Goal: Task Accomplishment & Management: Use online tool/utility

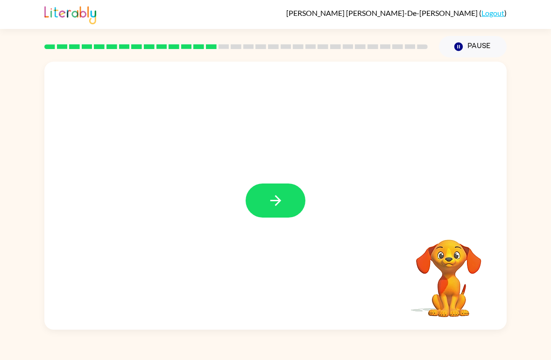
click at [284, 197] on button "button" at bounding box center [275, 200] width 60 height 34
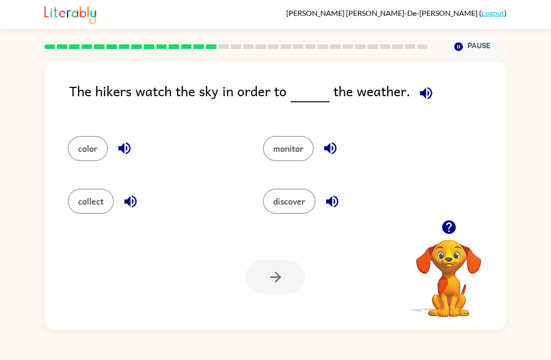
click at [425, 93] on icon "button" at bounding box center [426, 93] width 12 height 12
click at [423, 98] on icon "button" at bounding box center [426, 93] width 16 height 16
click at [428, 94] on icon "button" at bounding box center [426, 93] width 12 height 12
click at [299, 155] on button "monitor" at bounding box center [288, 148] width 51 height 25
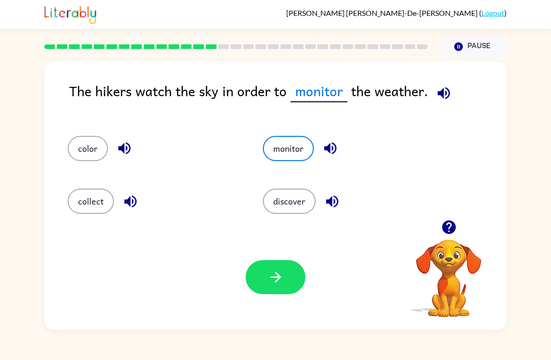
click at [439, 90] on icon "button" at bounding box center [443, 93] width 16 height 16
click at [308, 201] on button "discover" at bounding box center [289, 201] width 53 height 25
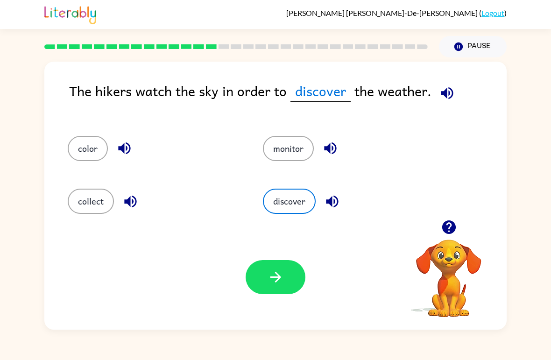
click at [274, 287] on button "button" at bounding box center [275, 277] width 60 height 34
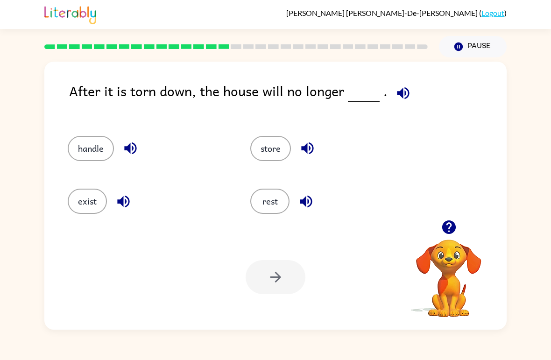
click at [399, 100] on icon "button" at bounding box center [403, 93] width 16 height 16
click at [105, 140] on button "handle" at bounding box center [91, 148] width 46 height 25
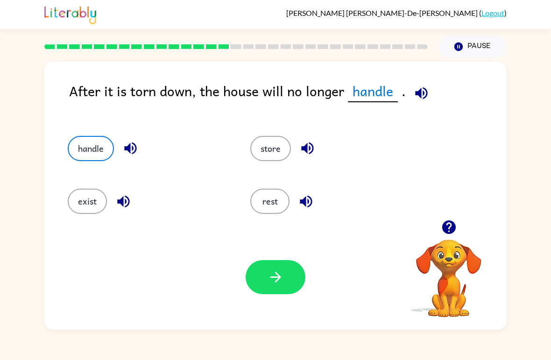
click at [290, 147] on button "store" at bounding box center [270, 148] width 41 height 25
click at [269, 202] on button "rest" at bounding box center [269, 201] width 39 height 25
click at [99, 202] on button "exist" at bounding box center [87, 201] width 39 height 25
click at [262, 294] on button "button" at bounding box center [275, 277] width 60 height 34
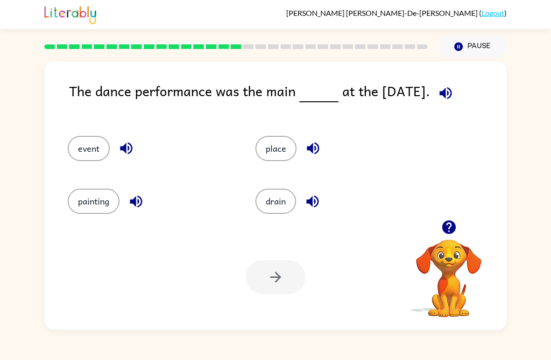
click at [448, 223] on icon "button" at bounding box center [449, 227] width 16 height 16
click at [454, 87] on icon "button" at bounding box center [445, 93] width 16 height 16
click at [290, 174] on div "drain" at bounding box center [332, 197] width 188 height 53
click at [271, 152] on button "place" at bounding box center [275, 148] width 41 height 25
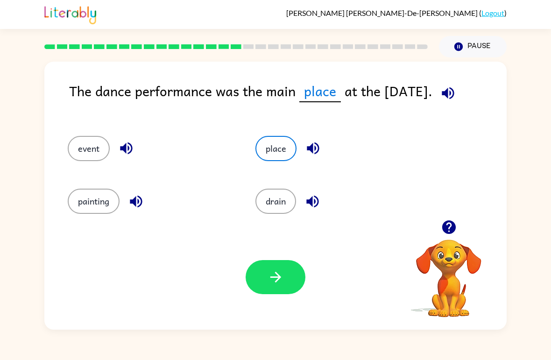
click at [270, 281] on icon "button" at bounding box center [275, 277] width 16 height 16
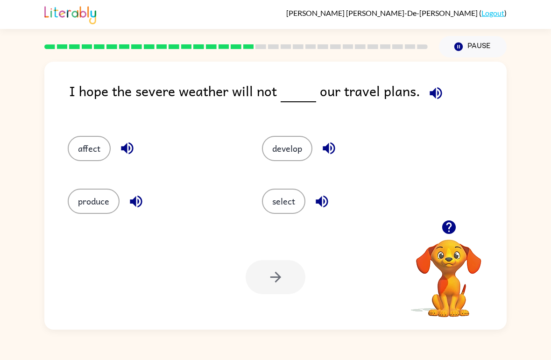
click at [458, 227] on button "button" at bounding box center [449, 227] width 24 height 24
click at [433, 95] on icon "button" at bounding box center [435, 93] width 12 height 12
click at [90, 152] on button "affect" at bounding box center [89, 148] width 43 height 25
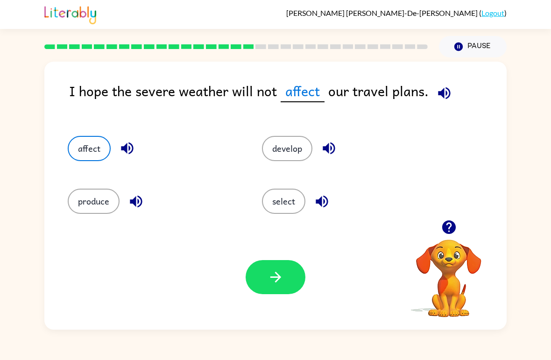
click at [268, 287] on button "button" at bounding box center [275, 277] width 60 height 34
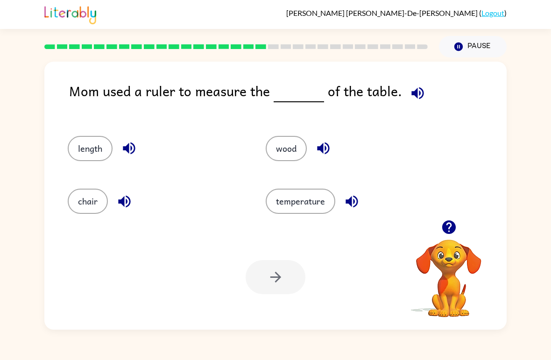
click at [420, 83] on span at bounding box center [416, 90] width 28 height 21
click at [411, 94] on icon "button" at bounding box center [417, 93] width 12 height 12
click at [85, 211] on button "chair" at bounding box center [88, 201] width 40 height 25
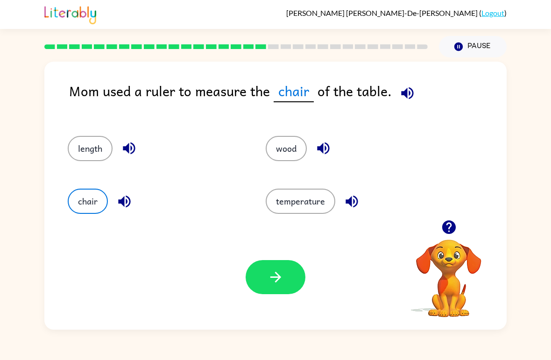
click at [275, 282] on icon "button" at bounding box center [275, 277] width 11 height 11
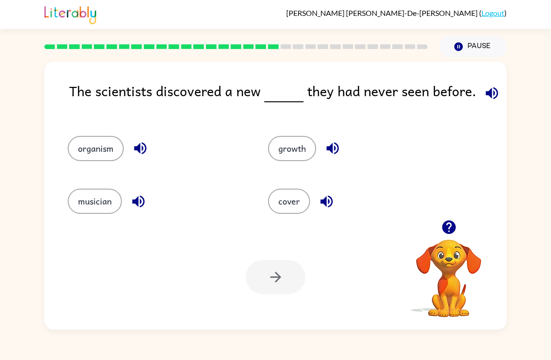
click at [477, 56] on button "Pause Pause" at bounding box center [473, 46] width 68 height 21
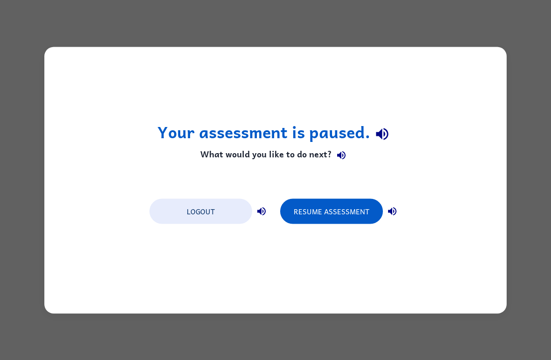
click at [533, 53] on div "Your assessment is paused. What would you like to do next? Logout Resume Assess…" at bounding box center [275, 180] width 551 height 360
click at [392, 92] on div "Your assessment is paused. What would you like to do next? Logout Resume Assess…" at bounding box center [275, 180] width 462 height 266
click at [378, 134] on icon "button" at bounding box center [382, 134] width 12 height 12
click at [537, 49] on div "Your assessment is paused. What would you like to do next? Logout Resume Assess…" at bounding box center [275, 180] width 551 height 360
click at [500, 325] on div "Your assessment is paused. What would you like to do next? Logout Resume Assess…" at bounding box center [275, 180] width 551 height 360
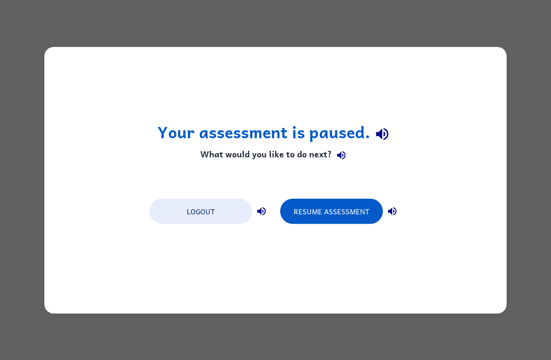
click at [322, 215] on button "Resume Assessment" at bounding box center [331, 210] width 103 height 25
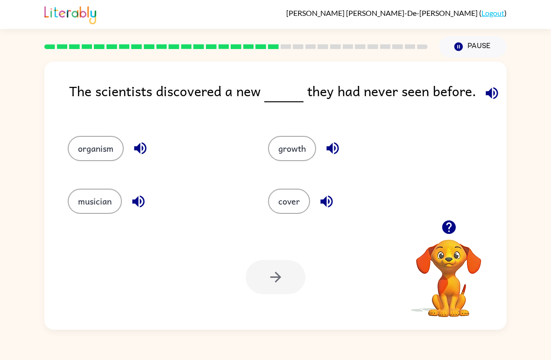
click at [484, 96] on icon "button" at bounding box center [491, 93] width 16 height 16
click at [293, 161] on button "growth" at bounding box center [292, 148] width 48 height 25
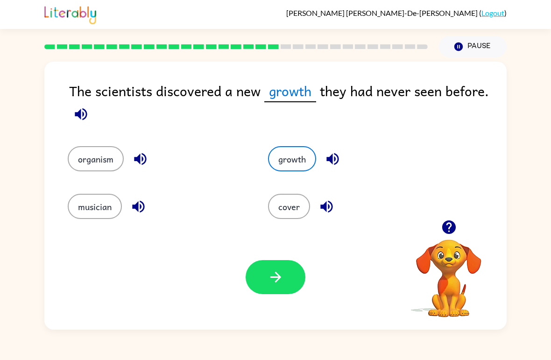
click at [96, 168] on button "organism" at bounding box center [96, 158] width 56 height 25
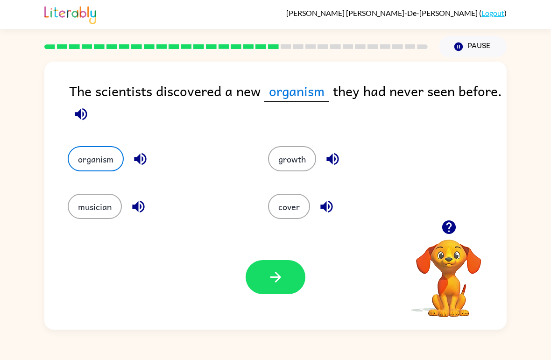
click at [301, 198] on button "cover" at bounding box center [289, 206] width 42 height 25
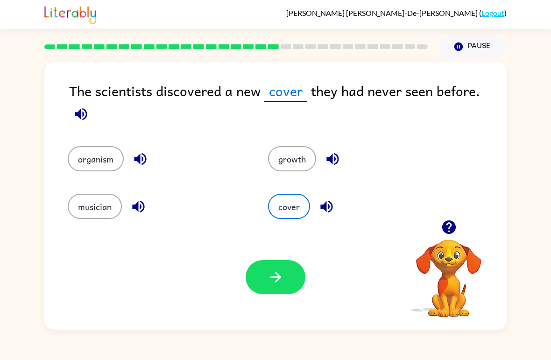
click at [306, 252] on div "Your browser must support playing .mp4 files to use Literably. Please try using…" at bounding box center [275, 276] width 462 height 105
click at [291, 263] on button "button" at bounding box center [275, 277] width 60 height 34
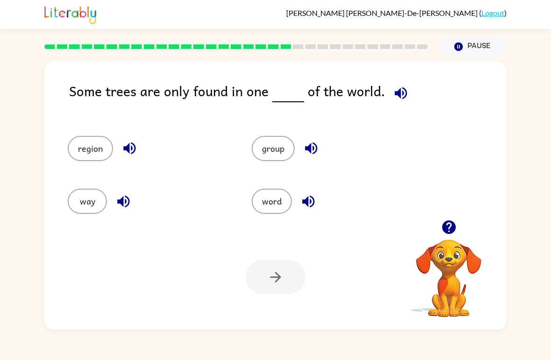
click at [406, 98] on button "button" at bounding box center [401, 93] width 24 height 24
click at [288, 159] on button "group" at bounding box center [273, 148] width 43 height 25
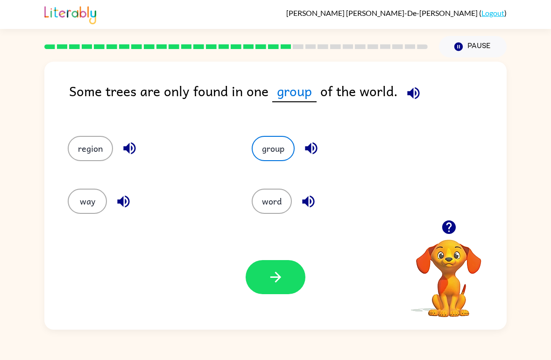
click at [279, 202] on button "word" at bounding box center [272, 201] width 40 height 25
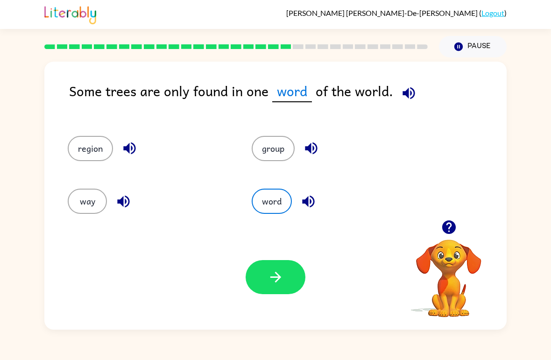
click at [266, 148] on button "group" at bounding box center [273, 148] width 43 height 25
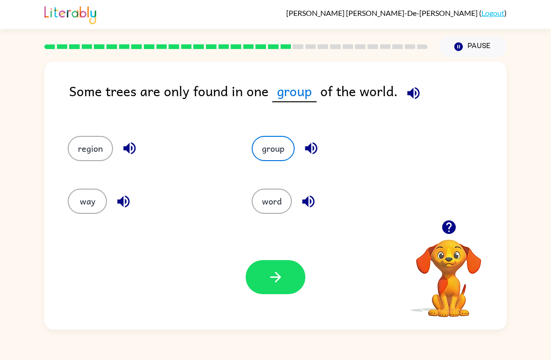
click at [285, 283] on button "button" at bounding box center [275, 277] width 60 height 34
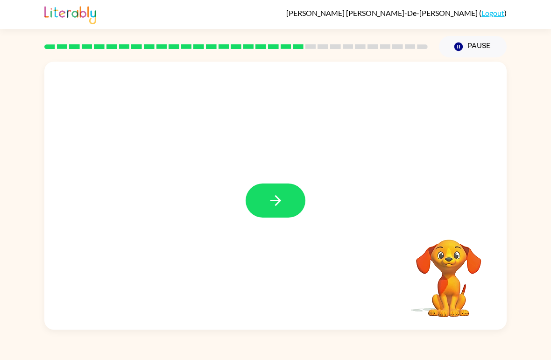
click at [283, 211] on button "button" at bounding box center [275, 200] width 60 height 34
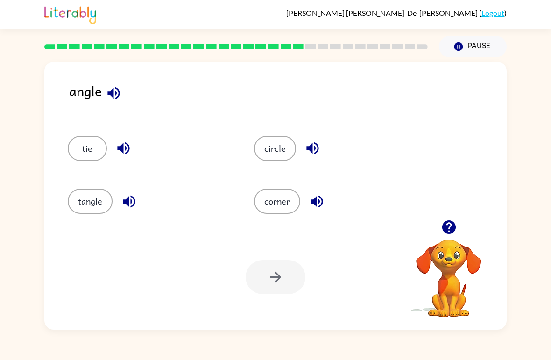
click at [283, 197] on button "corner" at bounding box center [277, 201] width 46 height 25
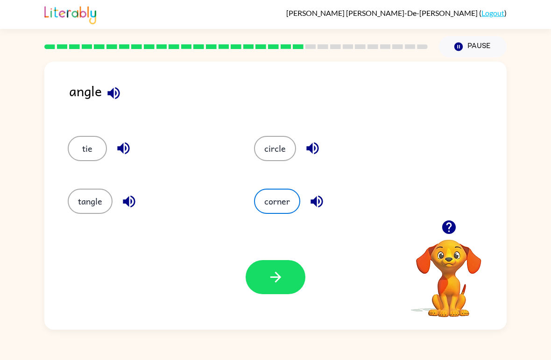
click at [119, 91] on icon "button" at bounding box center [113, 93] width 12 height 12
click at [113, 94] on icon "button" at bounding box center [113, 93] width 12 height 12
click at [117, 90] on icon "button" at bounding box center [113, 93] width 12 height 12
click at [124, 98] on button "button" at bounding box center [114, 93] width 24 height 24
click at [93, 206] on button "tangle" at bounding box center [90, 201] width 45 height 25
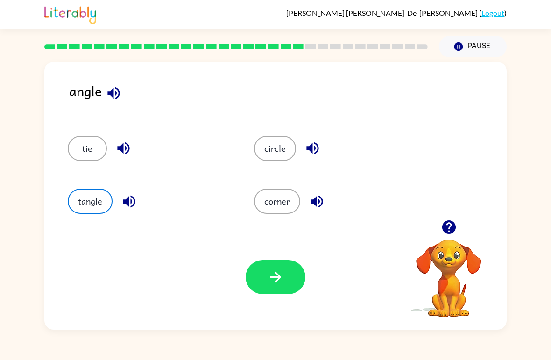
click at [285, 282] on button "button" at bounding box center [275, 277] width 60 height 34
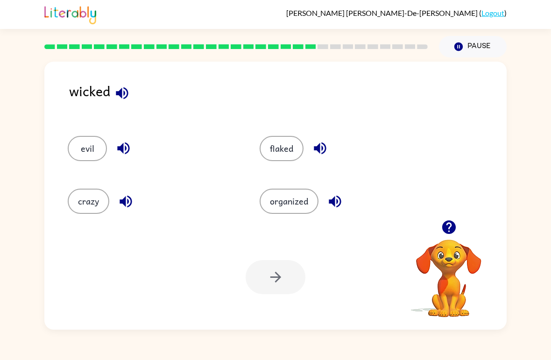
click at [100, 152] on button "evil" at bounding box center [87, 148] width 39 height 25
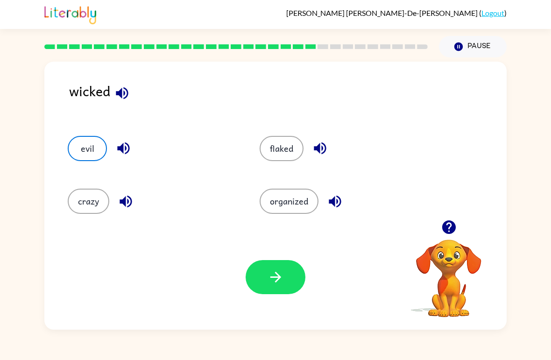
click at [271, 275] on icon "button" at bounding box center [275, 277] width 16 height 16
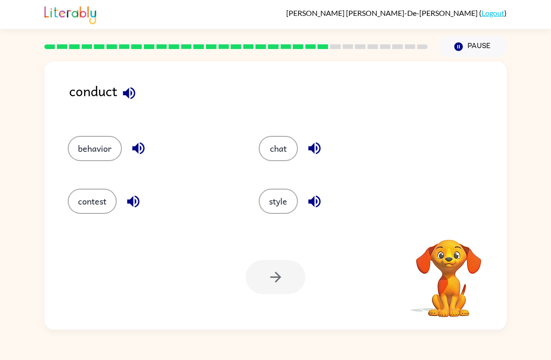
click at [140, 97] on button "button" at bounding box center [129, 93] width 24 height 24
click at [128, 95] on icon "button" at bounding box center [129, 93] width 12 height 12
click at [90, 154] on button "behavior" at bounding box center [95, 148] width 54 height 25
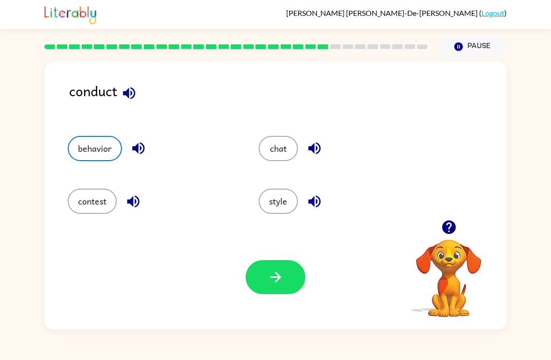
click at [275, 279] on icon "button" at bounding box center [275, 277] width 16 height 16
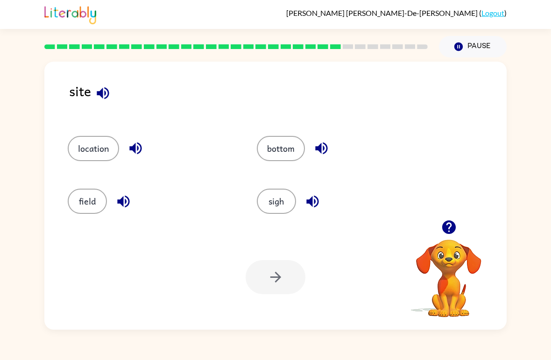
click at [101, 101] on icon "button" at bounding box center [103, 93] width 16 height 16
click at [98, 140] on button "location" at bounding box center [93, 148] width 51 height 25
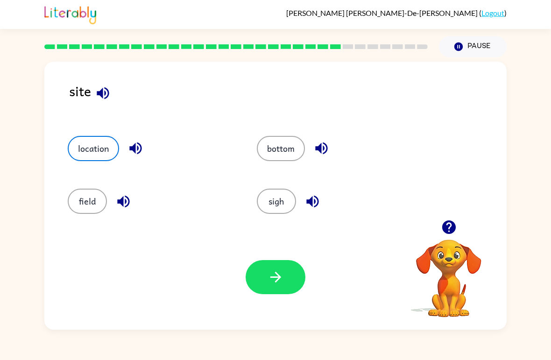
click at [273, 275] on icon "button" at bounding box center [275, 277] width 16 height 16
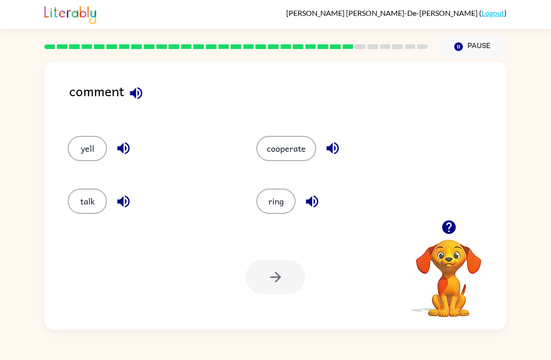
click at [136, 95] on icon "button" at bounding box center [136, 93] width 16 height 16
click at [287, 147] on button "cooperate" at bounding box center [286, 148] width 60 height 25
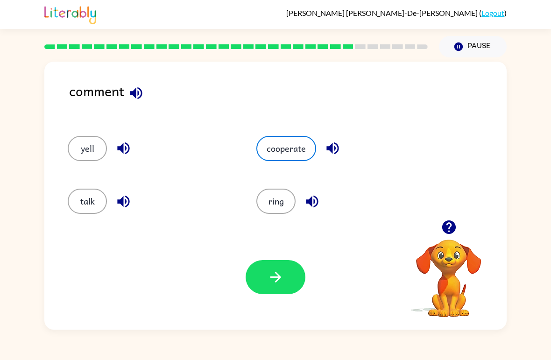
click at [282, 154] on button "cooperate" at bounding box center [286, 148] width 60 height 25
click at [273, 275] on icon "button" at bounding box center [275, 277] width 16 height 16
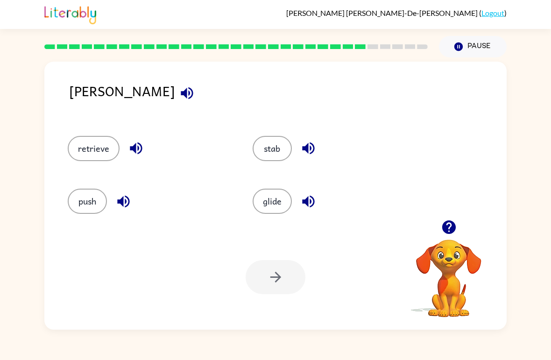
click at [181, 95] on icon "button" at bounding box center [187, 93] width 12 height 12
click at [181, 90] on icon "button" at bounding box center [187, 93] width 12 height 12
click at [94, 142] on button "retrieve" at bounding box center [94, 148] width 52 height 25
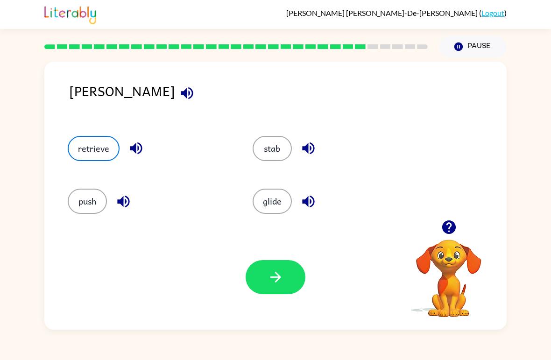
click at [272, 277] on icon "button" at bounding box center [275, 277] width 16 height 16
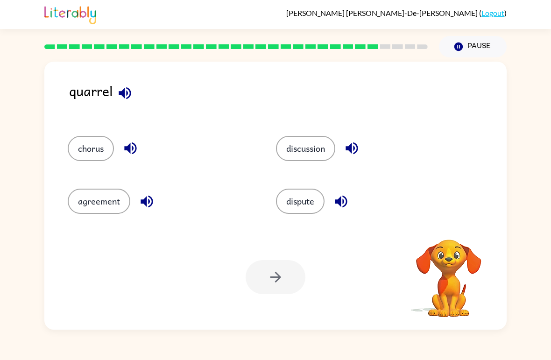
click at [127, 96] on icon "button" at bounding box center [125, 93] width 12 height 12
click at [112, 191] on button "agreement" at bounding box center [99, 201] width 63 height 25
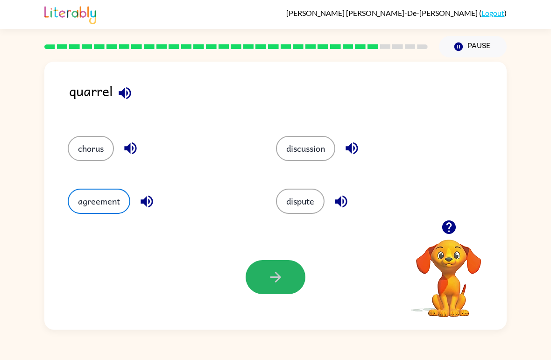
click at [279, 266] on button "button" at bounding box center [275, 277] width 60 height 34
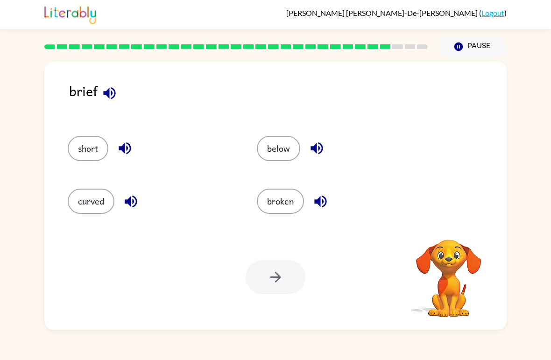
click at [109, 93] on icon "button" at bounding box center [109, 93] width 12 height 12
click at [285, 184] on div "broken" at bounding box center [333, 197] width 189 height 53
click at [276, 205] on button "broken" at bounding box center [280, 201] width 47 height 25
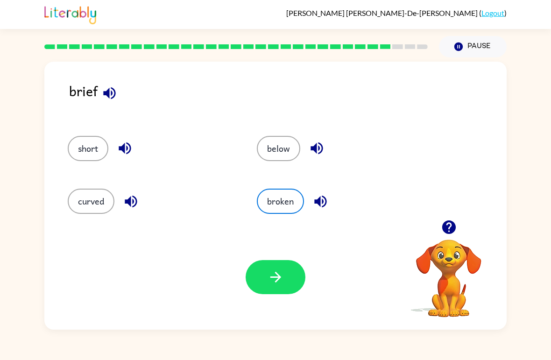
click at [264, 271] on button "button" at bounding box center [275, 277] width 60 height 34
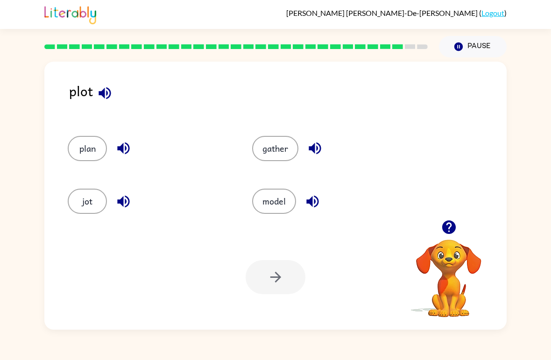
click at [86, 214] on button "jot" at bounding box center [87, 201] width 39 height 25
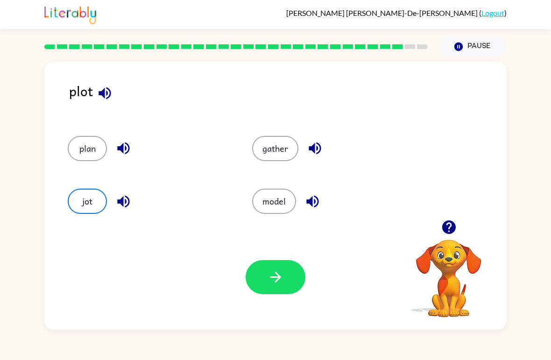
click at [280, 277] on icon "button" at bounding box center [275, 277] width 11 height 11
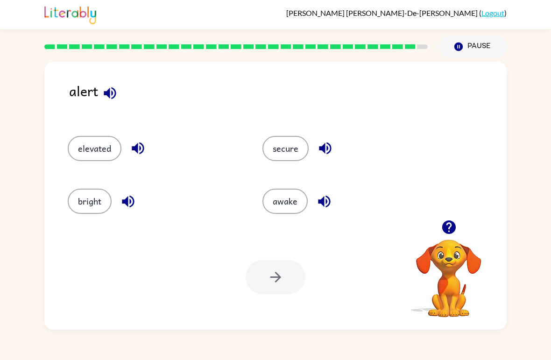
click at [265, 219] on div "awake" at bounding box center [342, 197] width 195 height 53
click at [263, 201] on button "awake" at bounding box center [284, 201] width 45 height 25
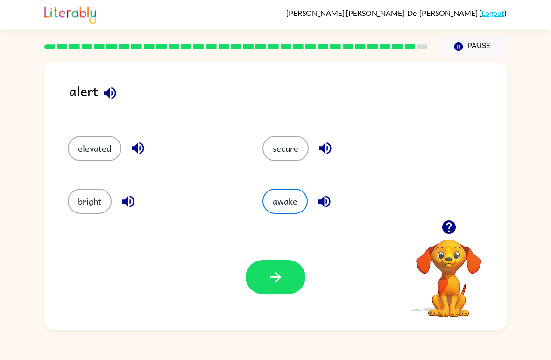
click at [252, 282] on button "button" at bounding box center [275, 277] width 60 height 34
